Goal: Task Accomplishment & Management: Manage account settings

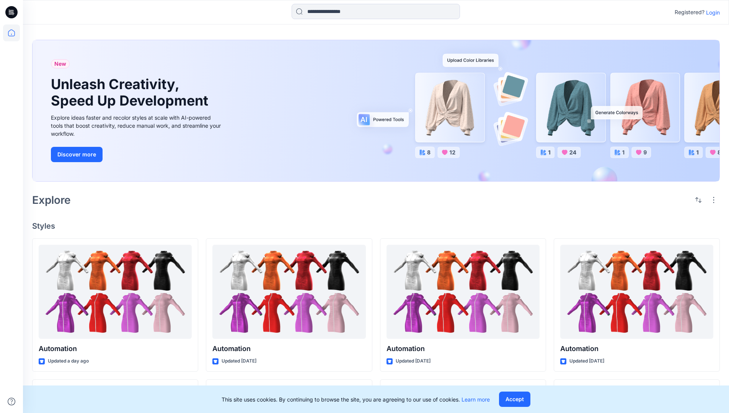
click at [711, 12] on p "Login" at bounding box center [713, 12] width 14 height 8
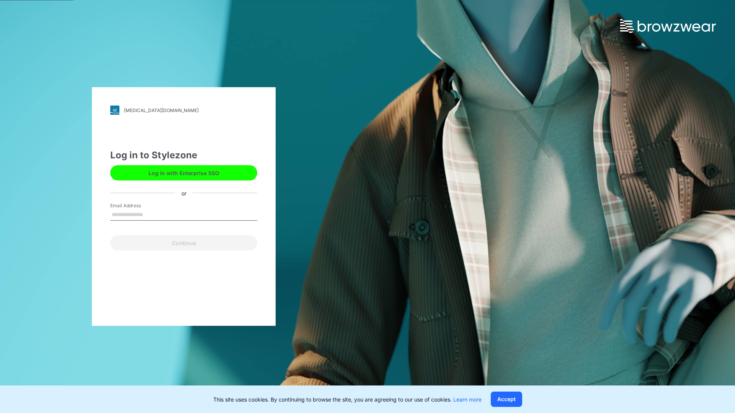
click at [151, 214] on input "Email Address" at bounding box center [183, 214] width 147 height 11
type input "**********"
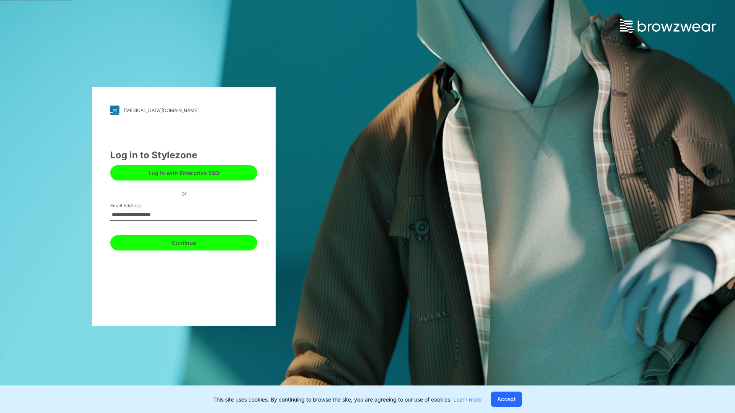
click at [192, 242] on button "Continue" at bounding box center [183, 242] width 147 height 15
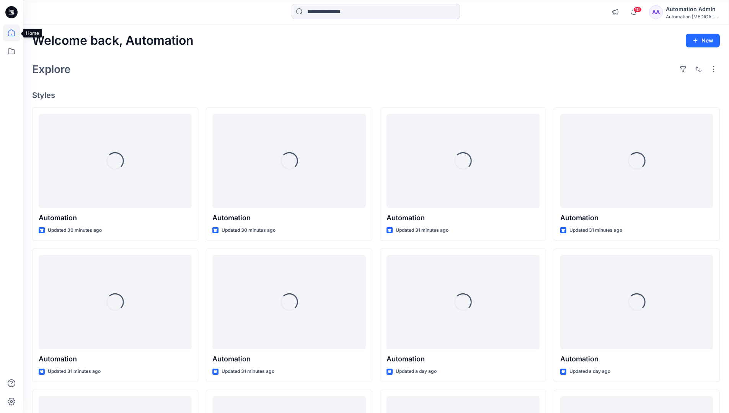
click at [15, 33] on icon at bounding box center [11, 32] width 7 height 7
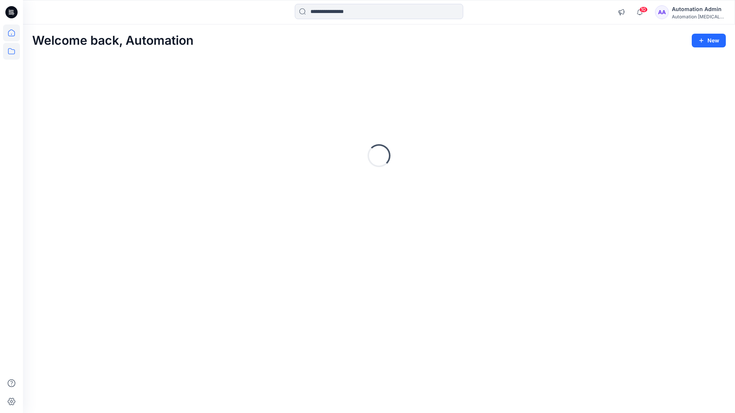
click at [10, 49] on icon at bounding box center [11, 51] width 17 height 17
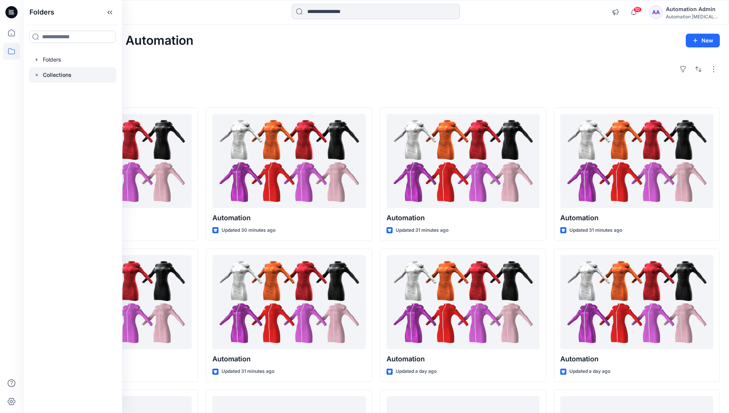
click at [51, 77] on p "Collections" at bounding box center [57, 74] width 29 height 9
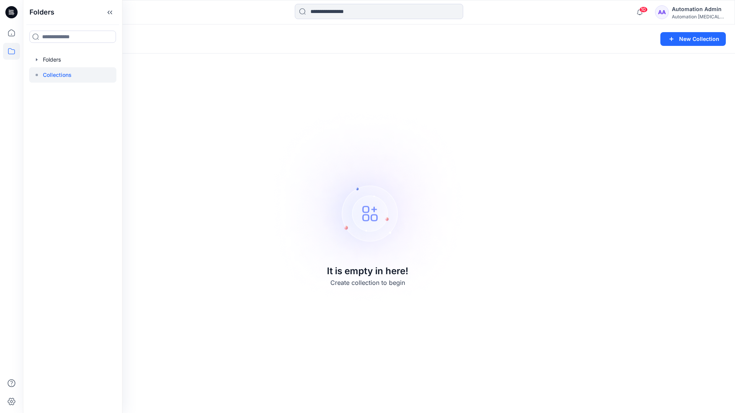
click at [555, 103] on div "Collections New Collection It is empty in here! Create collection to begin" at bounding box center [379, 218] width 712 height 389
click at [693, 37] on button "New Collection" at bounding box center [692, 39] width 65 height 14
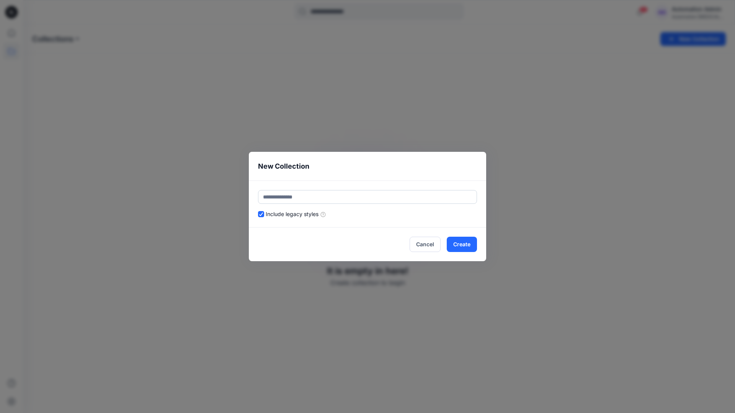
click at [383, 194] on input "text" at bounding box center [367, 197] width 219 height 14
type input "*********"
click at [458, 240] on button "Create" at bounding box center [462, 244] width 30 height 15
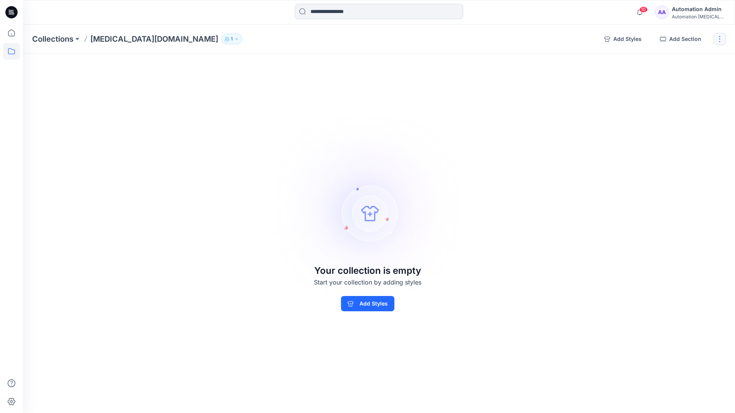
click at [720, 41] on button "button" at bounding box center [719, 39] width 12 height 12
click at [688, 77] on button "Clone Collection" at bounding box center [682, 74] width 83 height 14
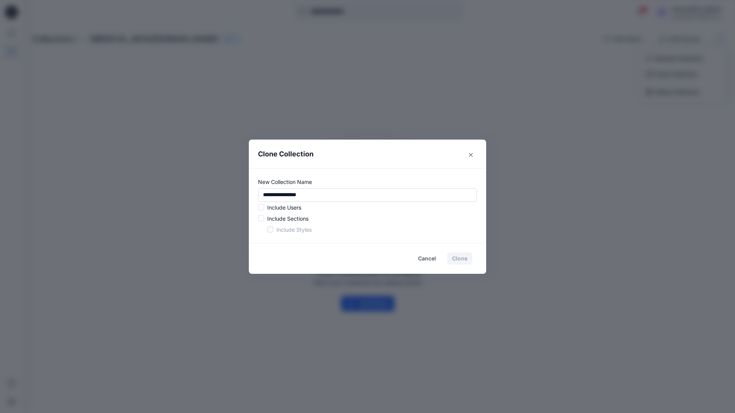
drag, startPoint x: 688, startPoint y: 77, endPoint x: 242, endPoint y: 192, distance: 460.9
click at [242, 192] on div "**********" at bounding box center [367, 206] width 735 height 413
type input "*"
click at [262, 209] on span at bounding box center [261, 207] width 6 height 6
click at [261, 220] on span at bounding box center [261, 218] width 6 height 6
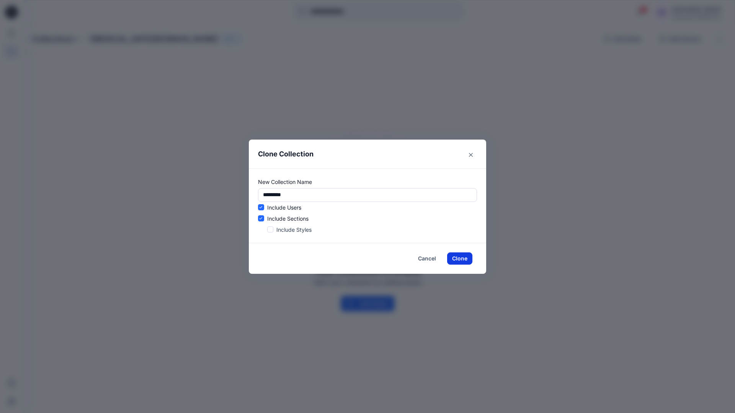
click at [457, 259] on button "Clone" at bounding box center [459, 259] width 25 height 12
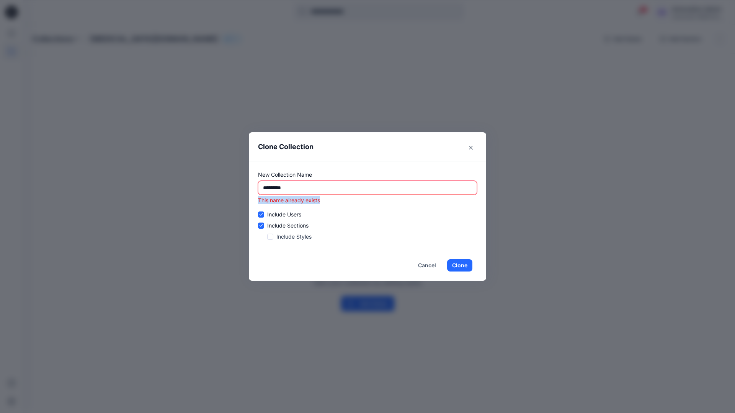
drag, startPoint x: 457, startPoint y: 259, endPoint x: 258, endPoint y: 202, distance: 206.8
click at [258, 202] on p "This name already exists" at bounding box center [367, 200] width 219 height 8
click at [325, 188] on input "*********" at bounding box center [367, 188] width 219 height 14
type input "*"
type input "**********"
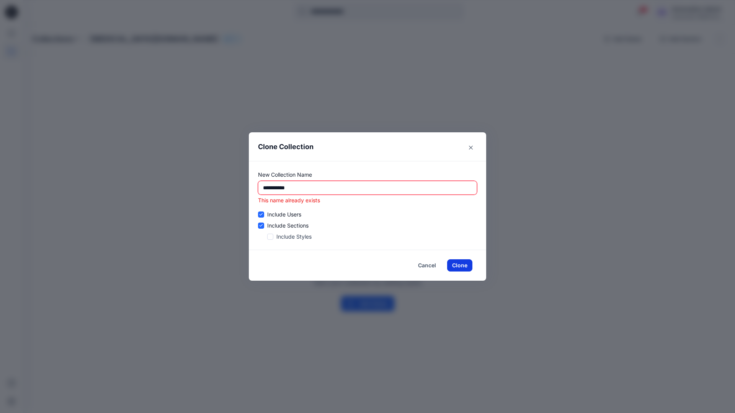
click at [463, 266] on button "Clone" at bounding box center [459, 265] width 25 height 12
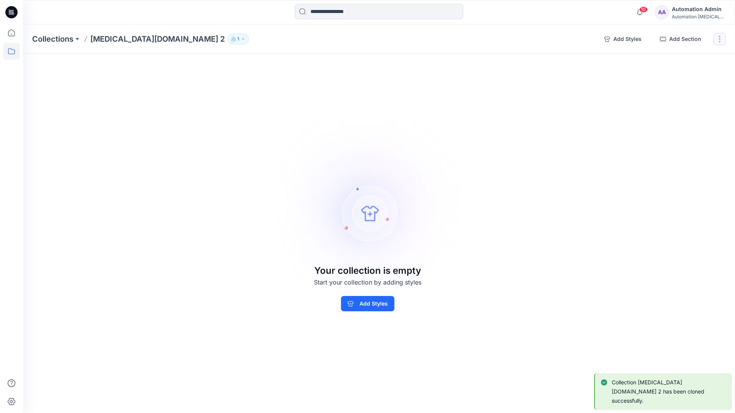
click at [721, 39] on button "button" at bounding box center [719, 39] width 12 height 12
click at [689, 91] on button "Delete Collection" at bounding box center [682, 92] width 83 height 14
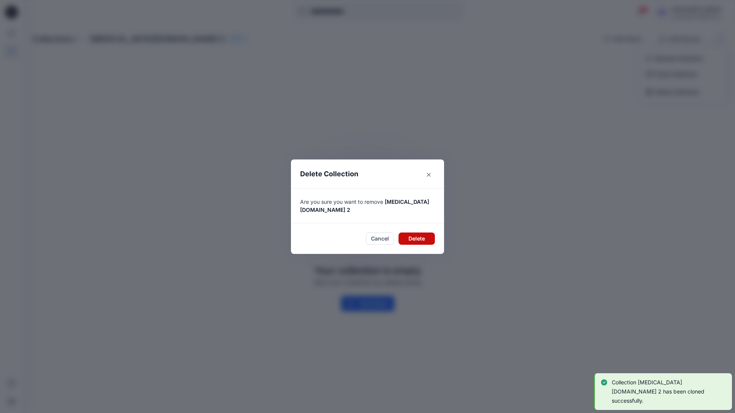
click at [423, 235] on button "Delete" at bounding box center [416, 239] width 36 height 12
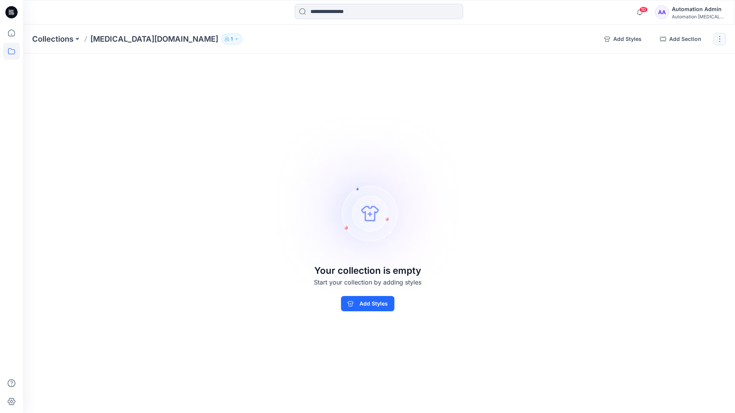
click at [722, 38] on button "button" at bounding box center [719, 39] width 12 height 12
click at [675, 93] on button "Delete Collection" at bounding box center [682, 92] width 83 height 14
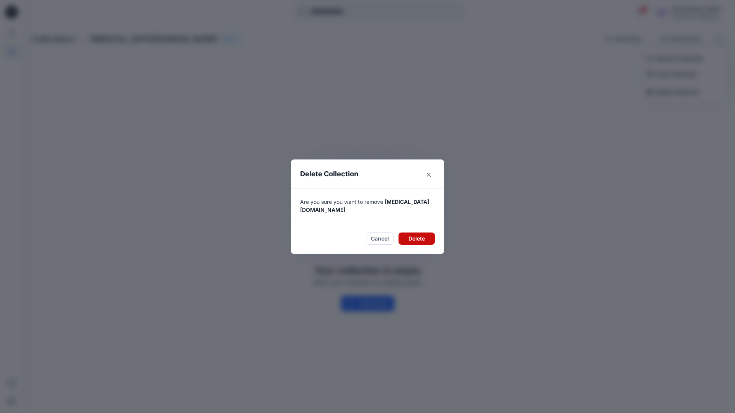
click at [415, 233] on button "Delete" at bounding box center [416, 239] width 36 height 12
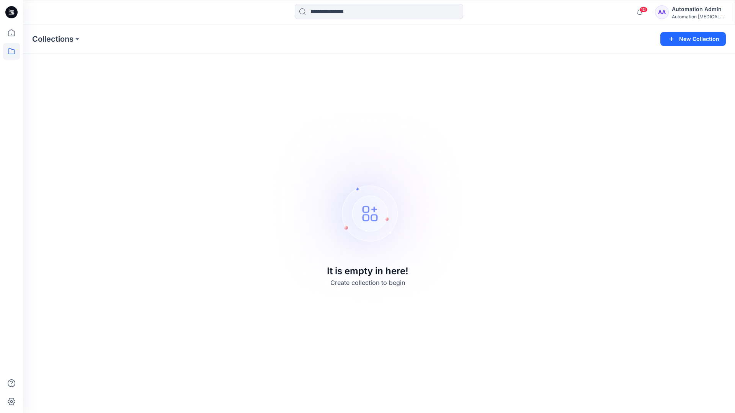
click at [691, 9] on div "Automation Admin" at bounding box center [699, 9] width 54 height 9
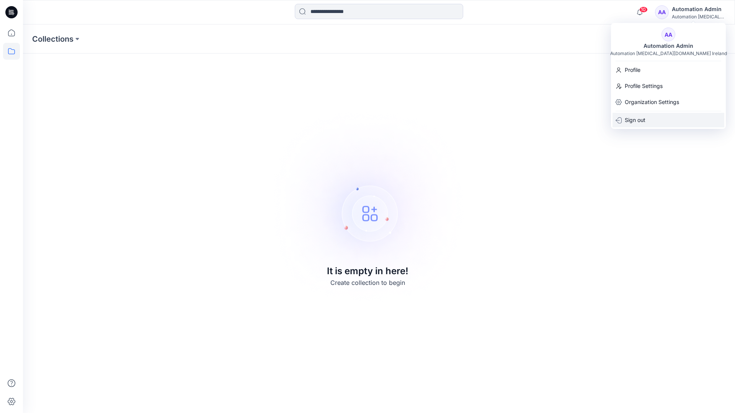
click at [646, 117] on div "Sign out" at bounding box center [668, 120] width 112 height 15
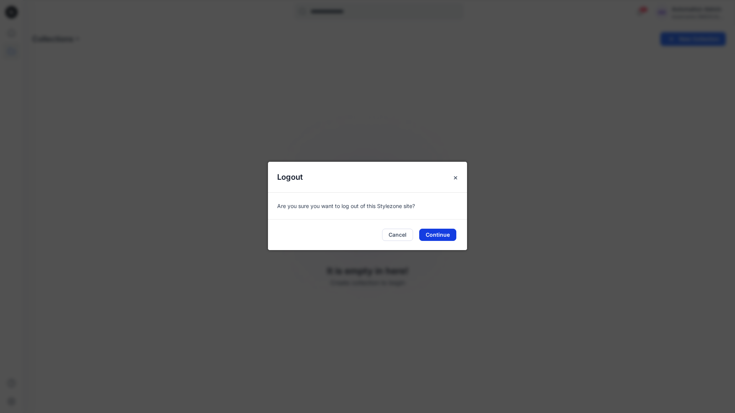
click at [449, 232] on button "Continue" at bounding box center [437, 235] width 37 height 12
